Goal: Task Accomplishment & Management: Use online tool/utility

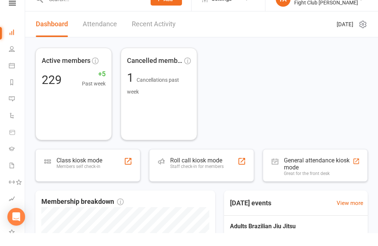
scroll to position [13, 0]
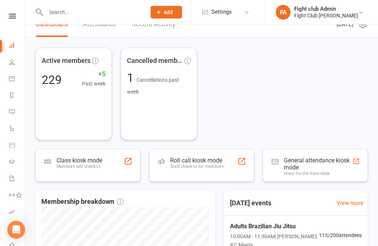
click at [210, 160] on div "Roll call kiosk mode" at bounding box center [197, 160] width 54 height 7
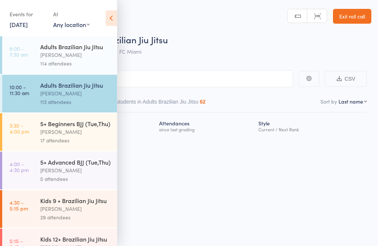
click at [111, 16] on icon at bounding box center [111, 18] width 11 height 16
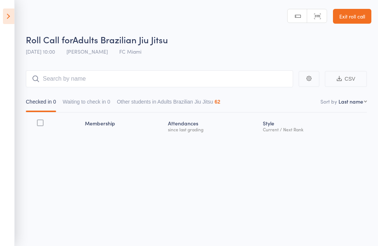
click at [97, 102] on button "Waiting to check in 0" at bounding box center [87, 103] width 48 height 17
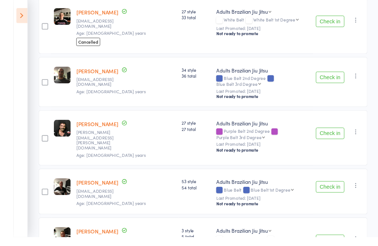
scroll to position [2650, 0]
